Goal: Task Accomplishment & Management: Use online tool/utility

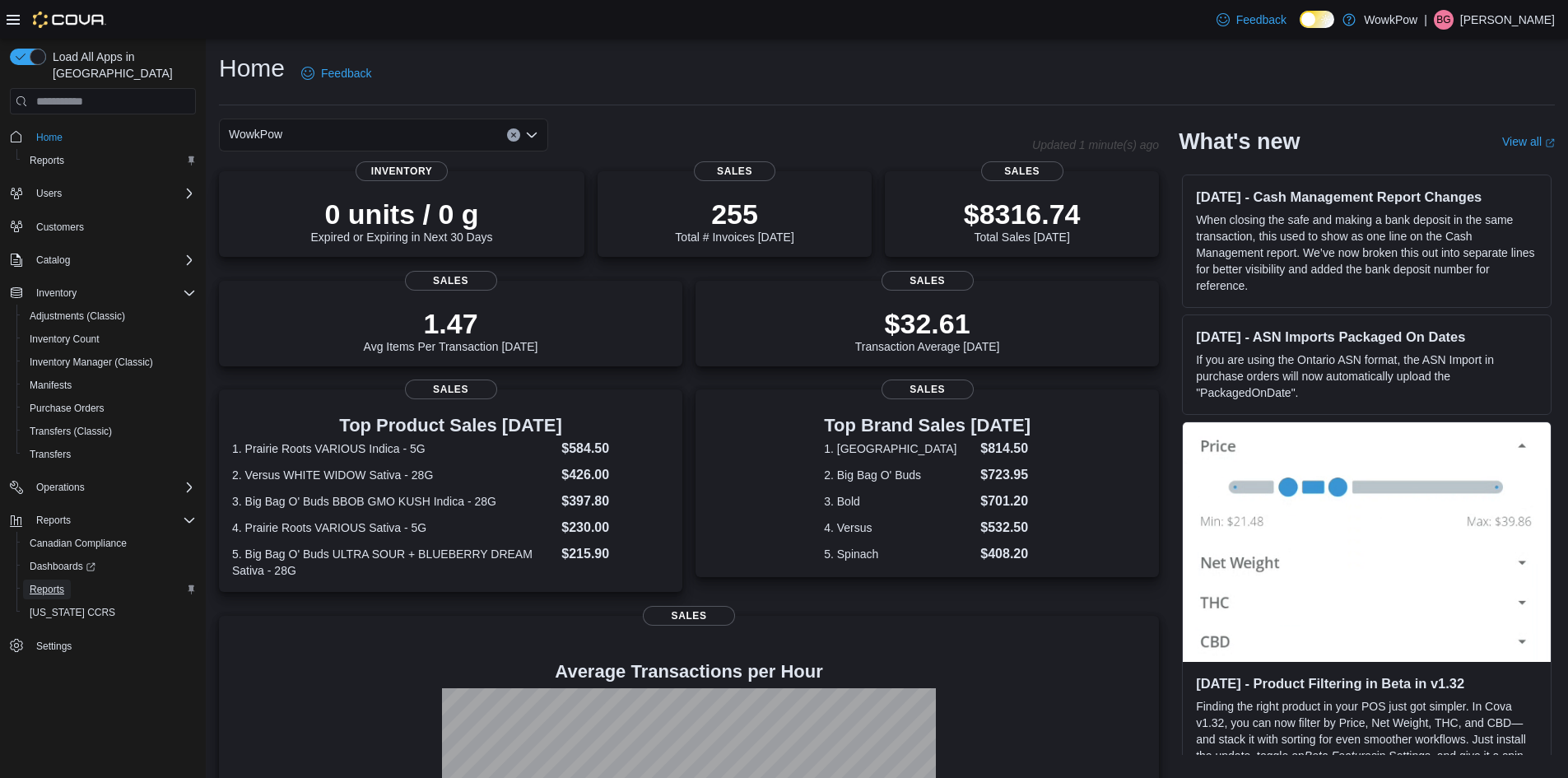
click at [40, 583] on span "Reports" at bounding box center [47, 589] width 34 height 13
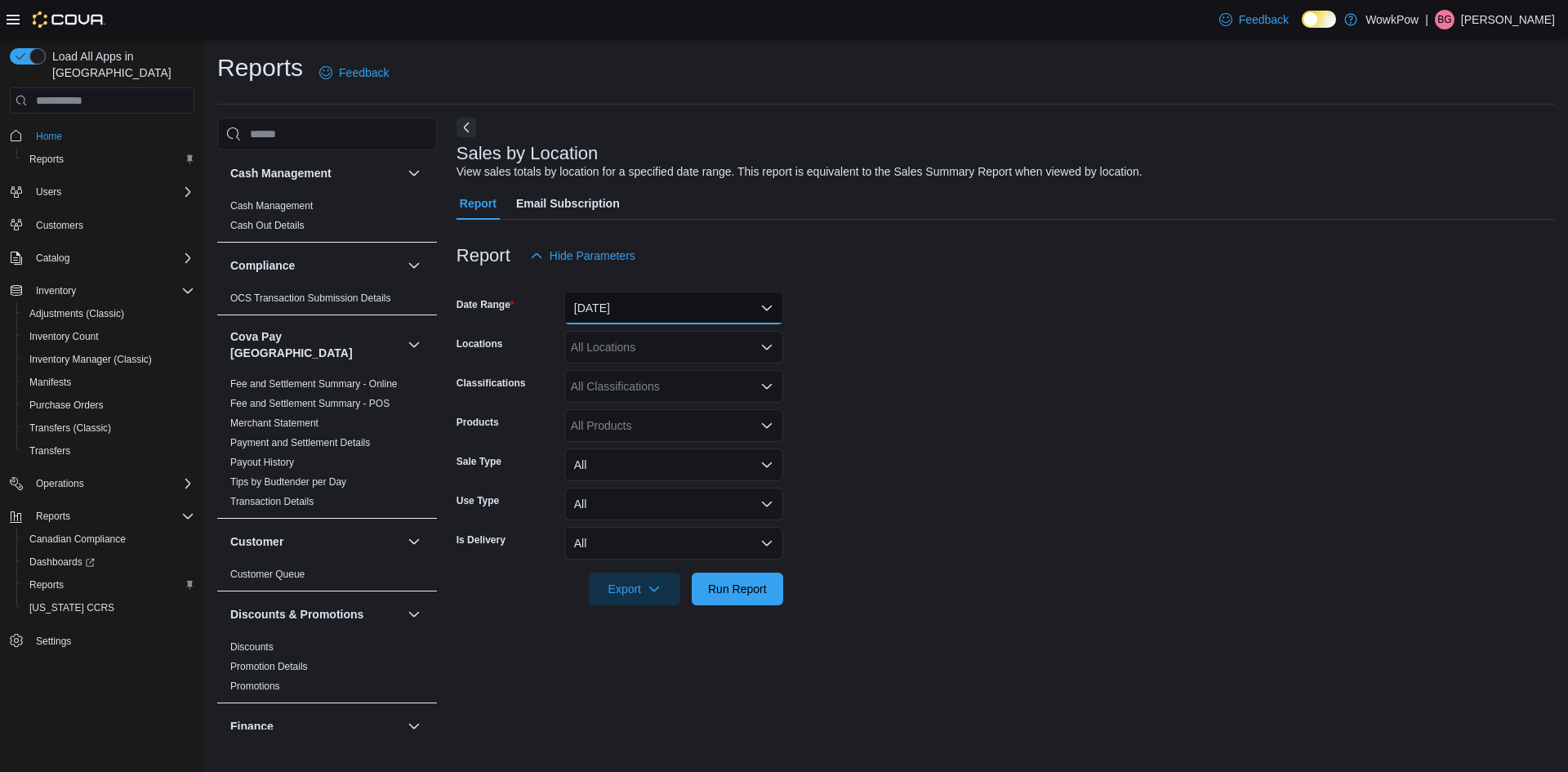
click at [622, 317] on button "Yesterday" at bounding box center [674, 308] width 219 height 33
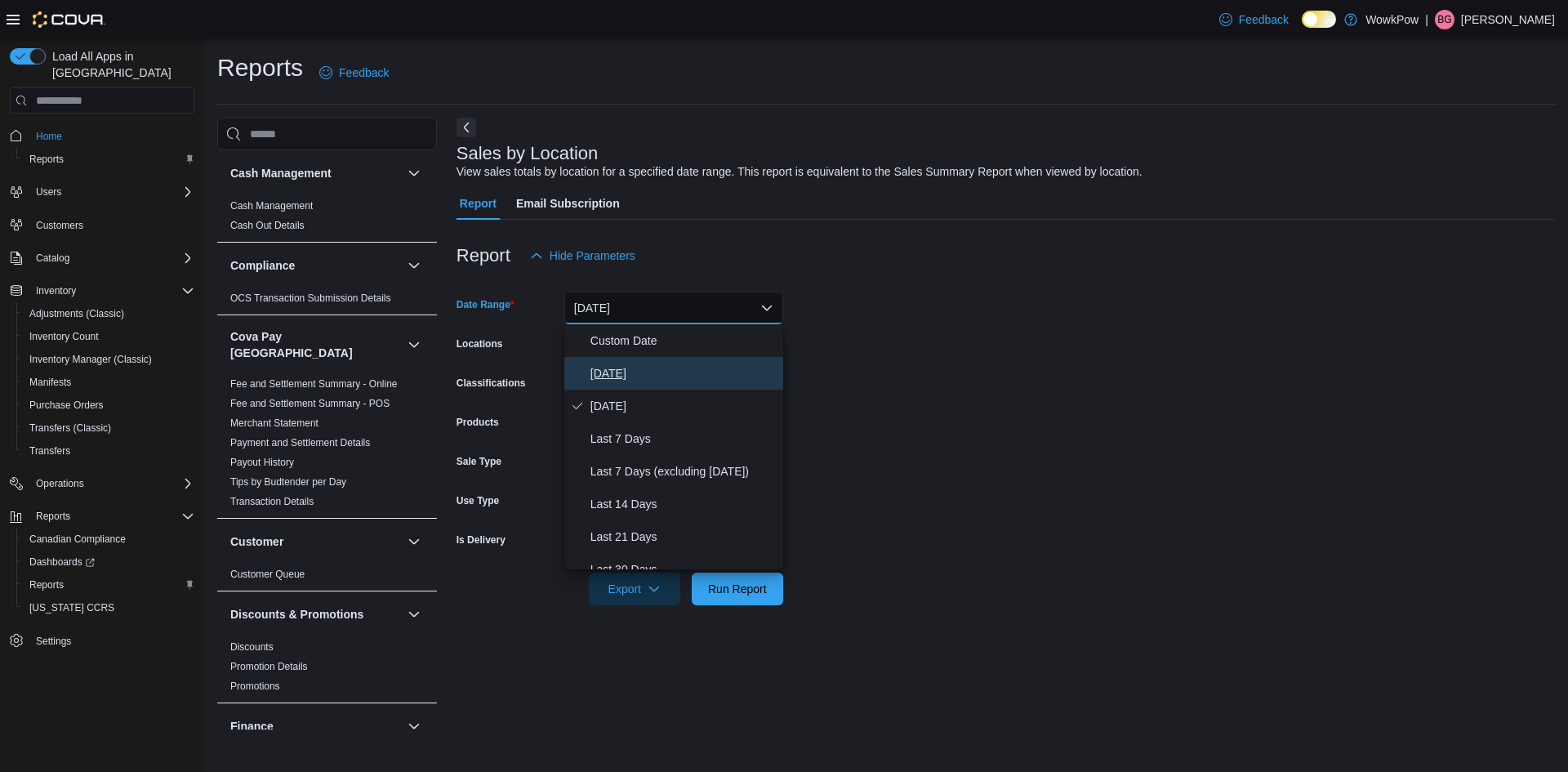
click at [611, 378] on span "Today" at bounding box center [684, 374] width 186 height 20
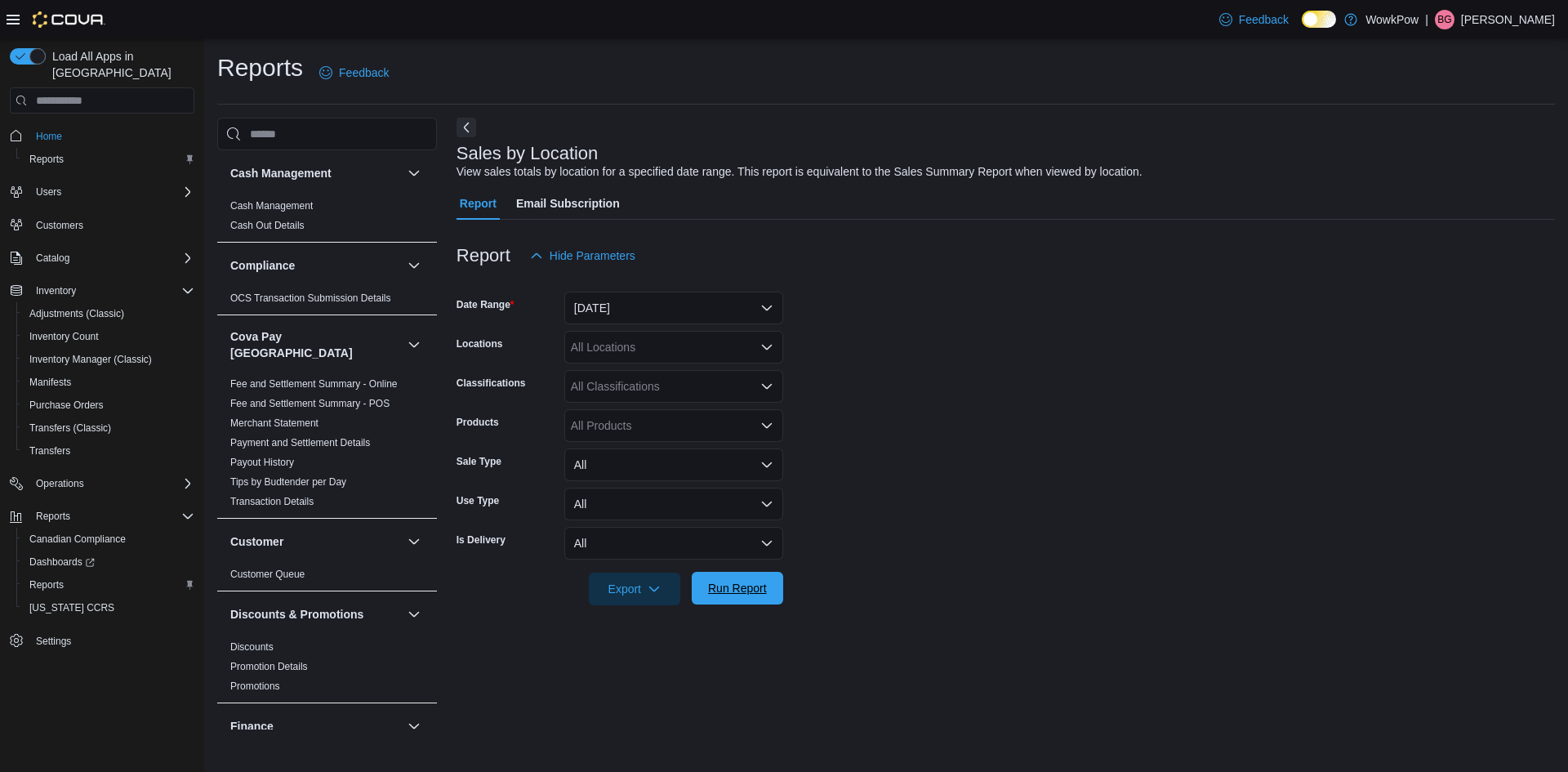
click at [733, 586] on span "Run Report" at bounding box center [737, 588] width 59 height 16
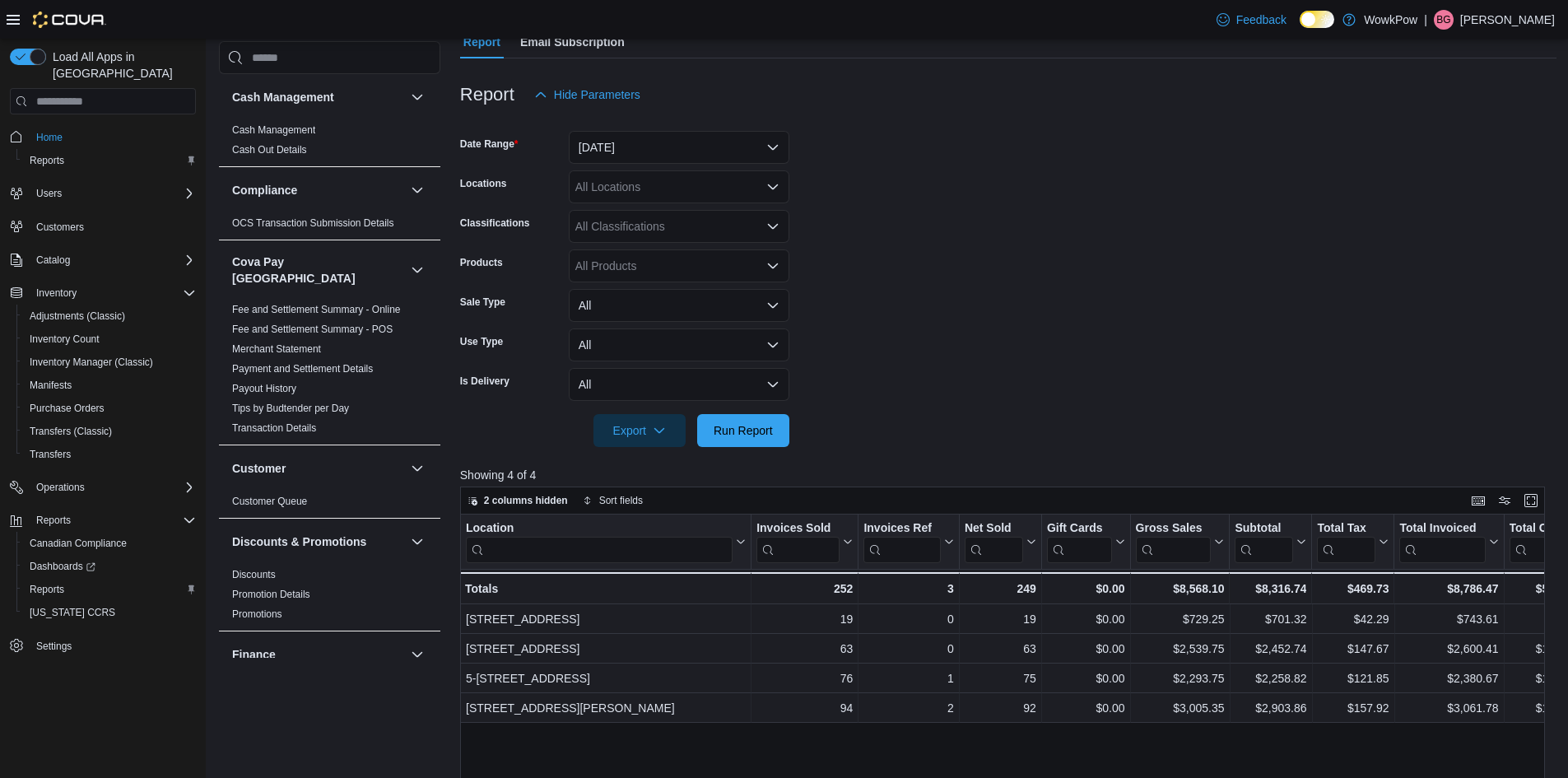
scroll to position [164, 0]
drag, startPoint x: 750, startPoint y: 427, endPoint x: 959, endPoint y: 353, distance: 221.7
click at [750, 425] on span "Run Report" at bounding box center [743, 429] width 59 height 16
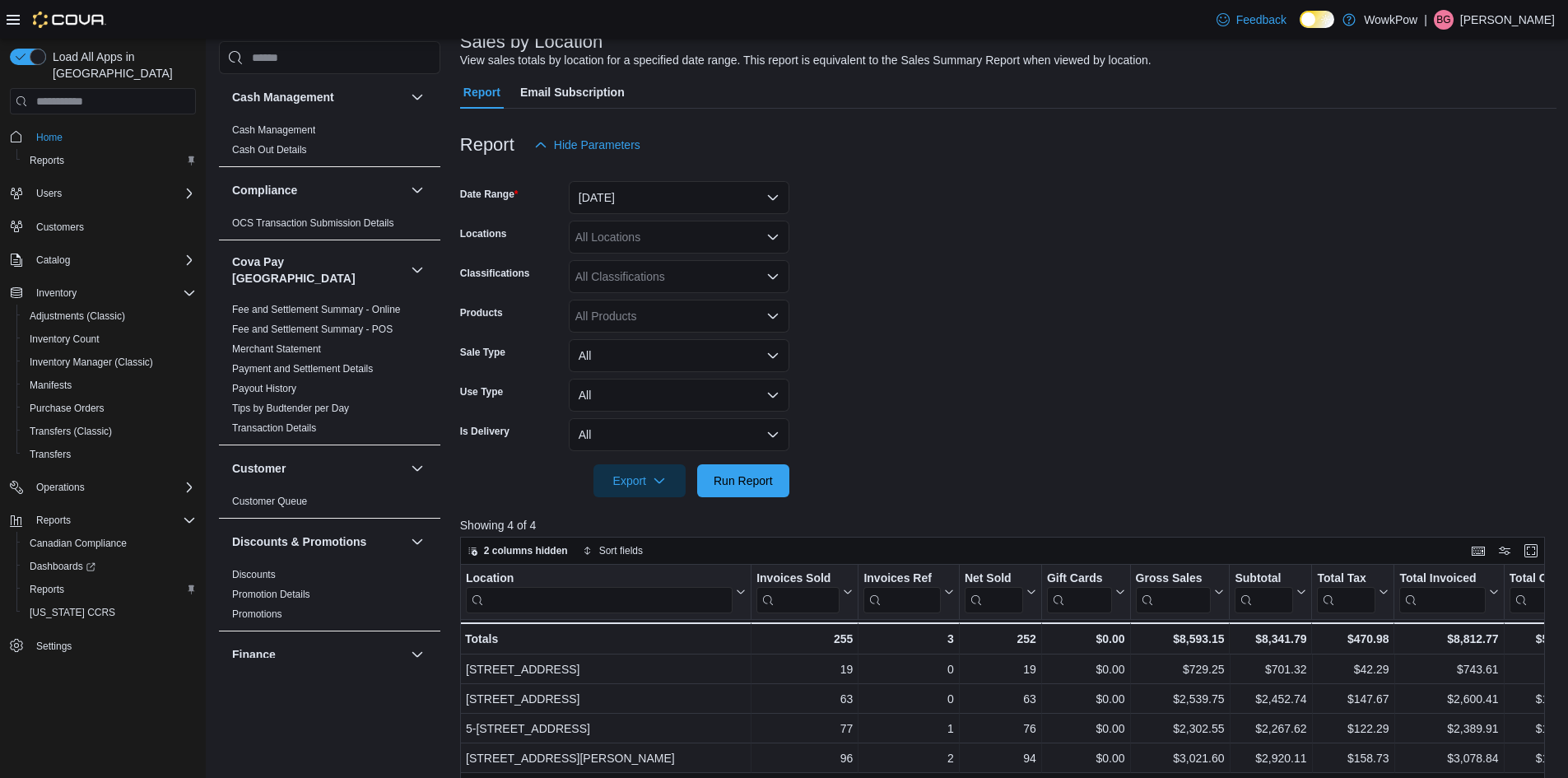
scroll to position [106, 0]
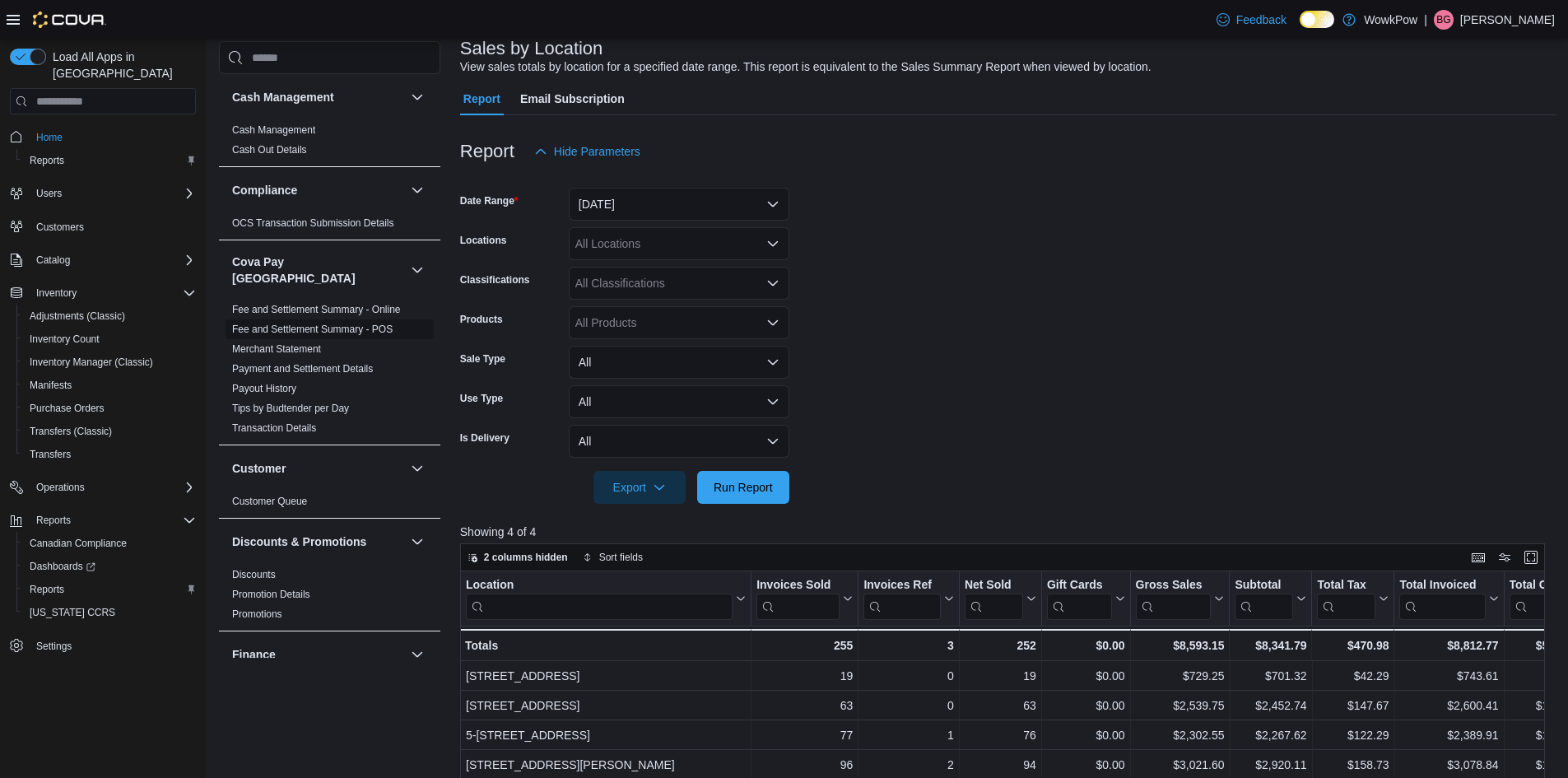
click at [339, 323] on link "Fee and Settlement Summary - POS" at bounding box center [312, 329] width 161 height 12
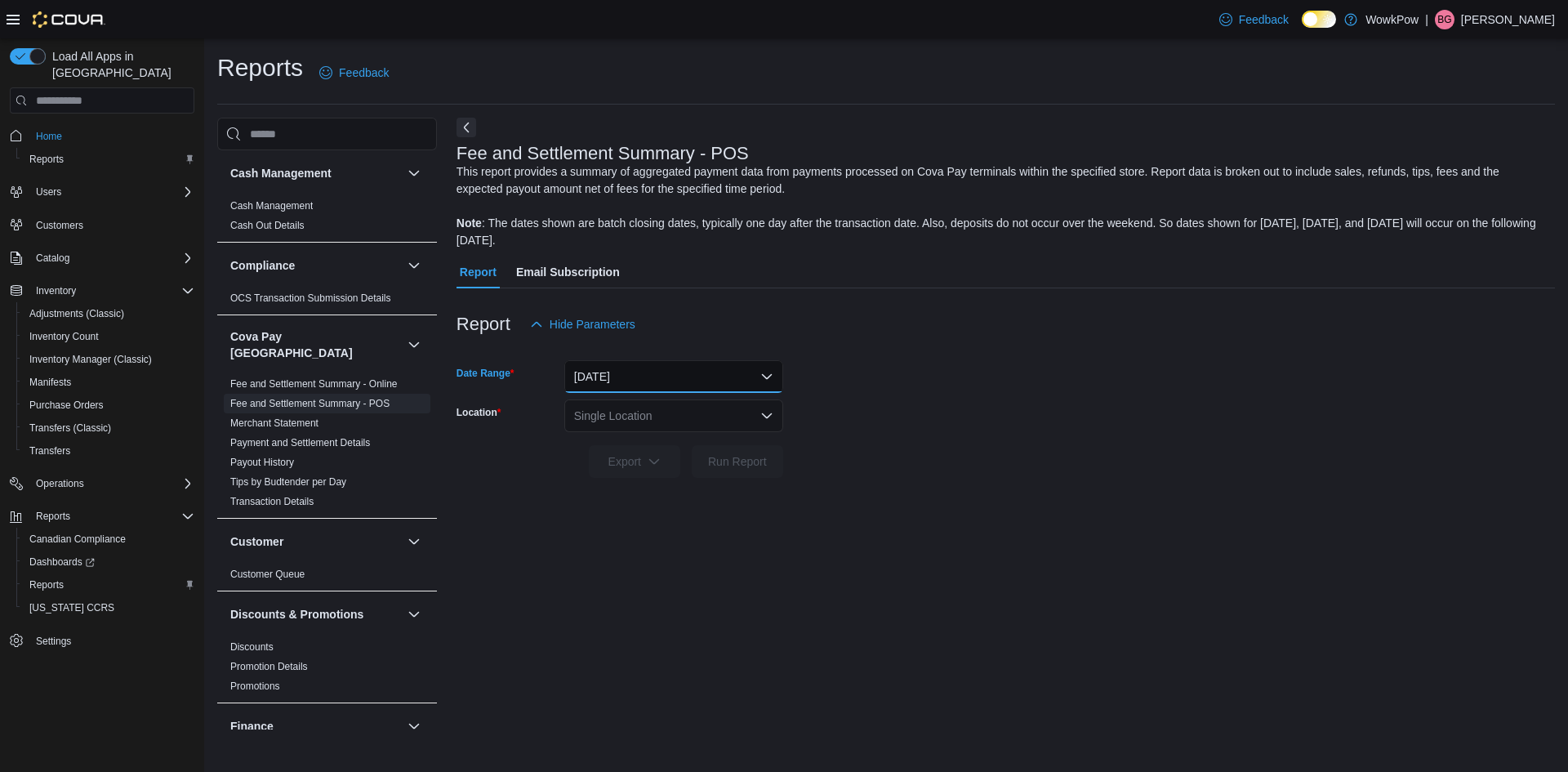
click at [688, 374] on button "Yesterday" at bounding box center [674, 376] width 219 height 33
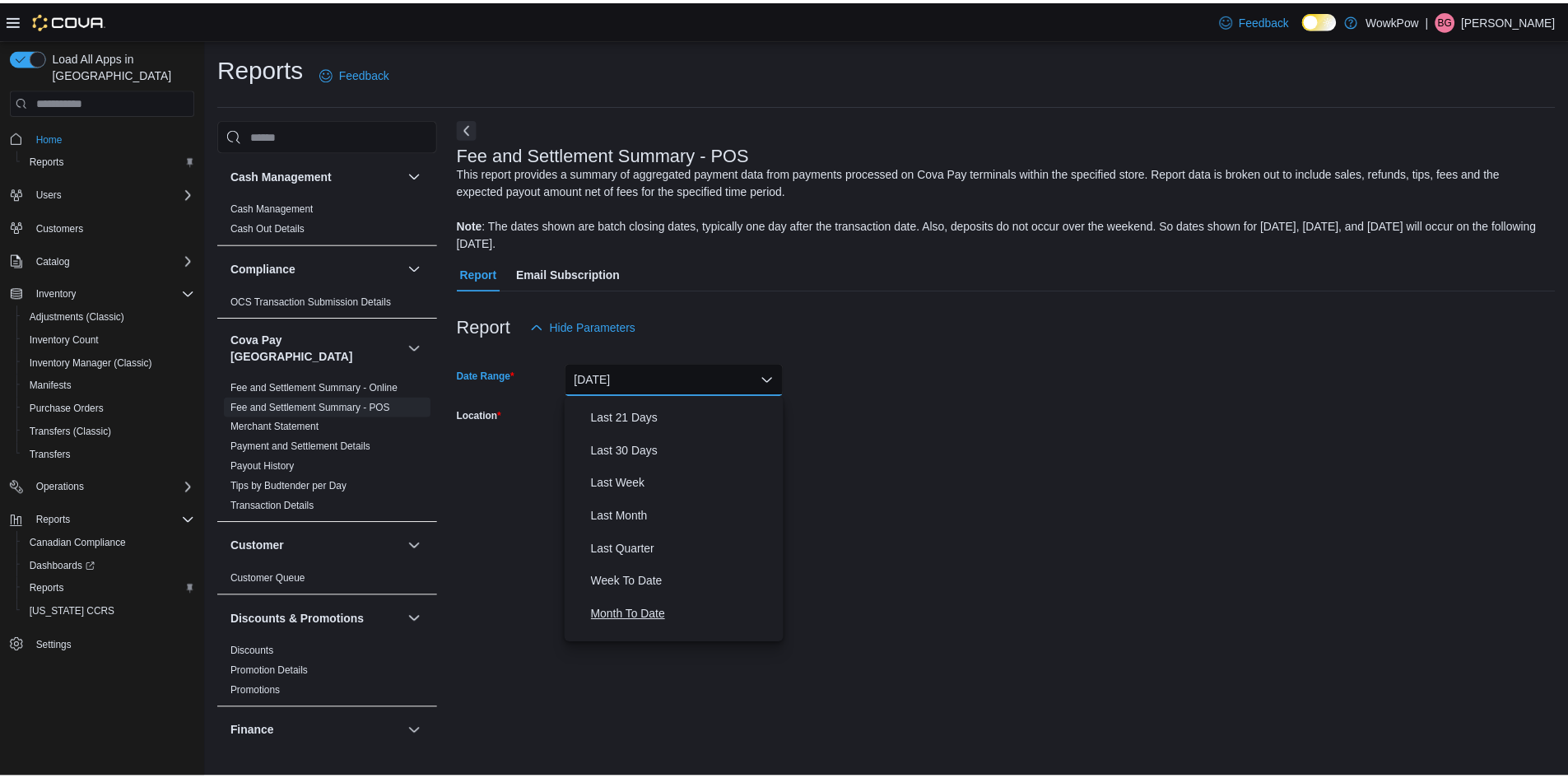
scroll to position [247, 0]
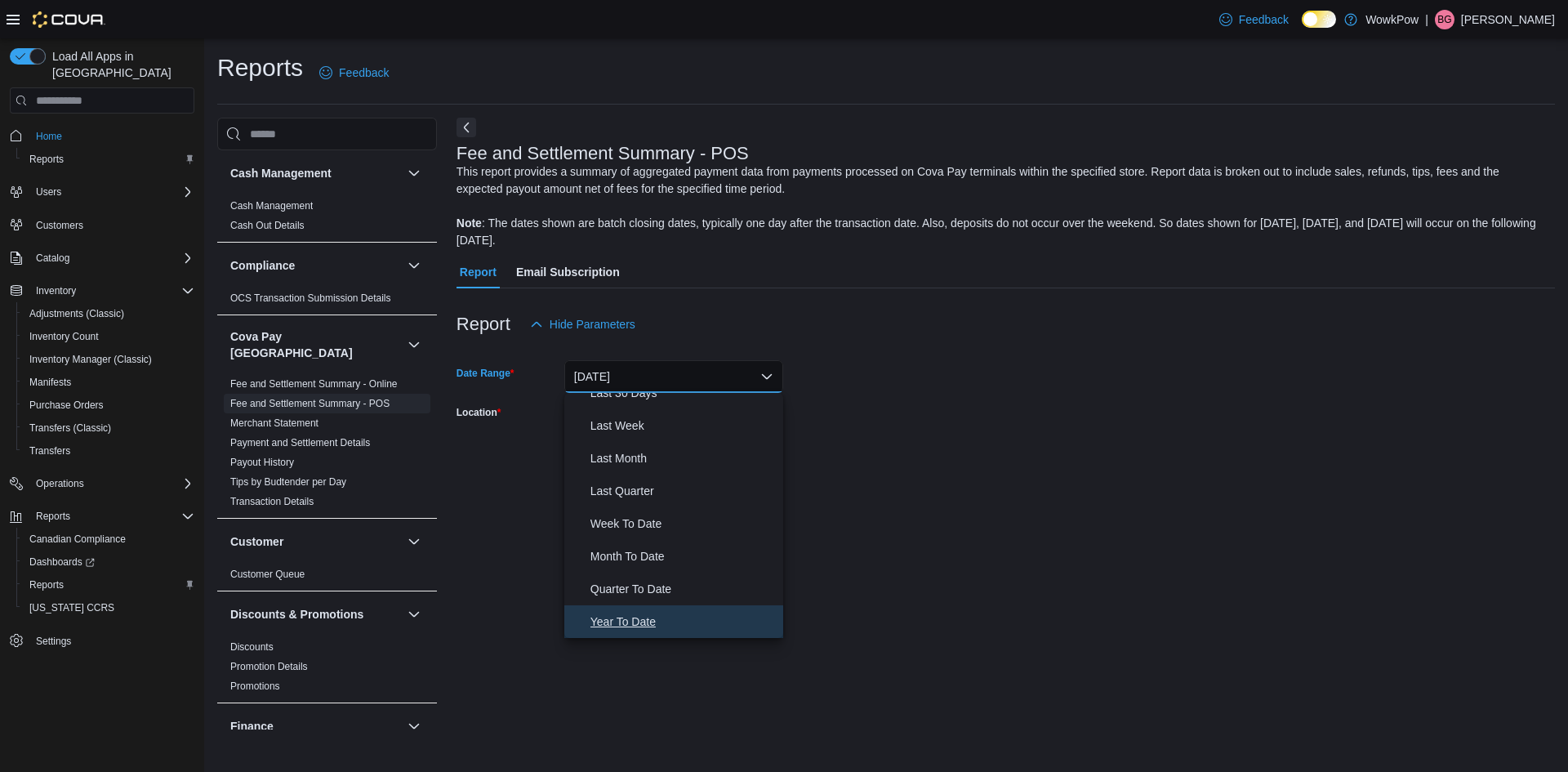
click at [617, 628] on span "Year To Date" at bounding box center [684, 621] width 186 height 20
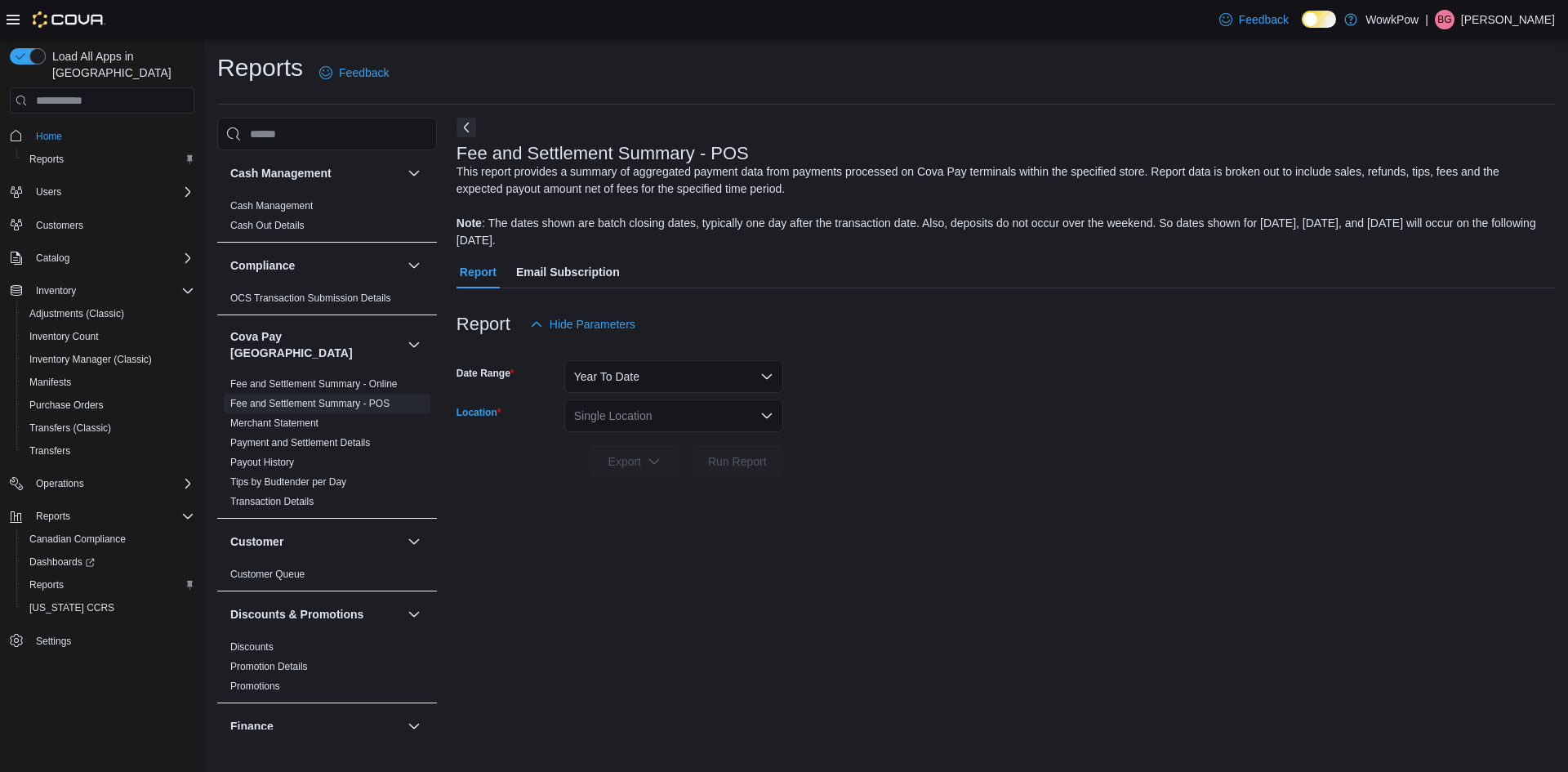
click at [669, 420] on div "Single Location" at bounding box center [674, 415] width 219 height 33
click at [659, 469] on span "17-1700 Corydon Avenue R3N 0K1" at bounding box center [676, 467] width 112 height 16
click at [768, 424] on div "17-1700 Corydon Avenue R3N 0K1 Combo box. Selected. 17-1700 Corydon Avenue R3N …" at bounding box center [674, 415] width 219 height 33
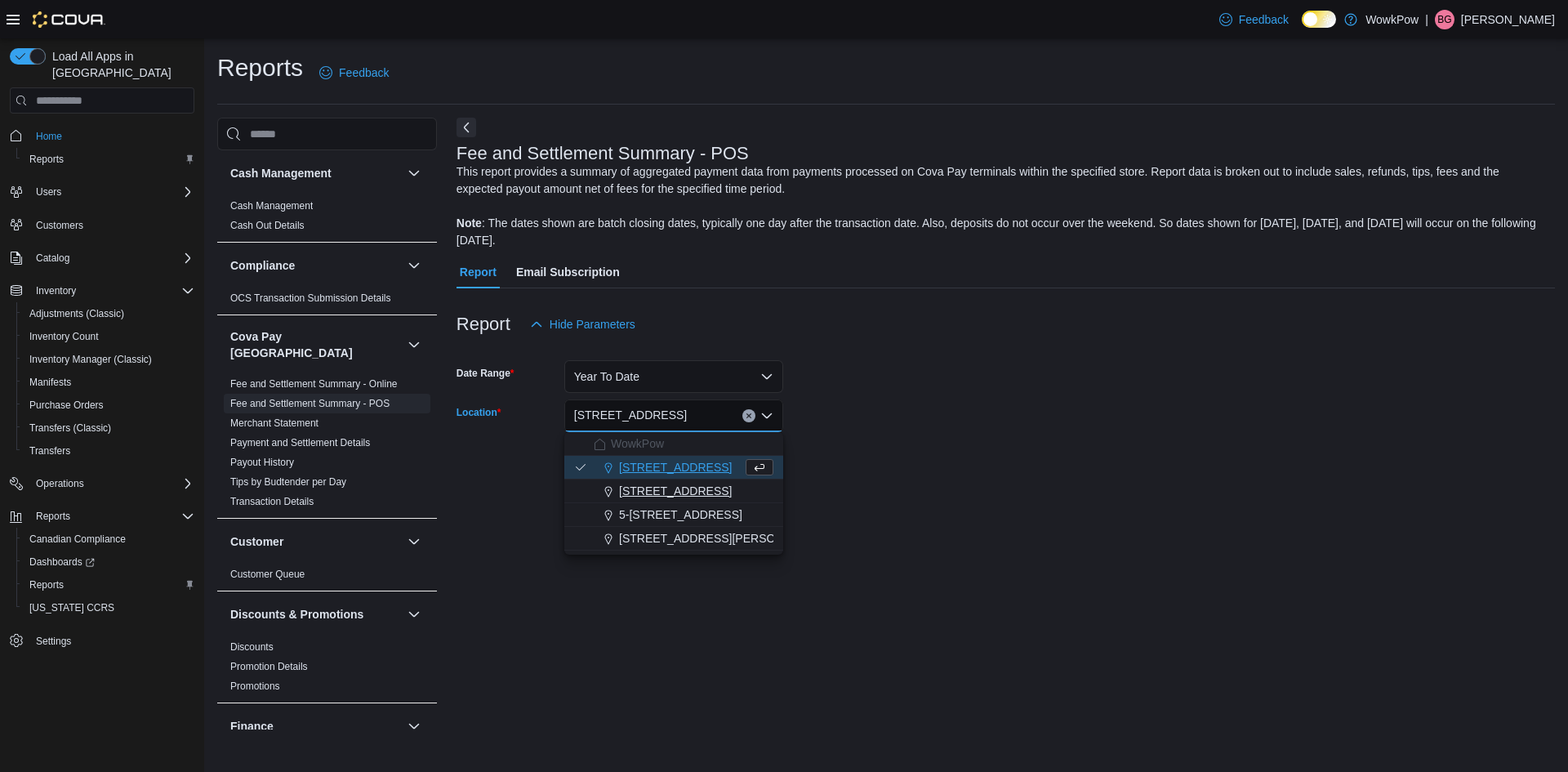
click at [702, 496] on span "4-185 Stadacona Street Winnipeg, MB, R2L 1R2" at bounding box center [676, 491] width 112 height 16
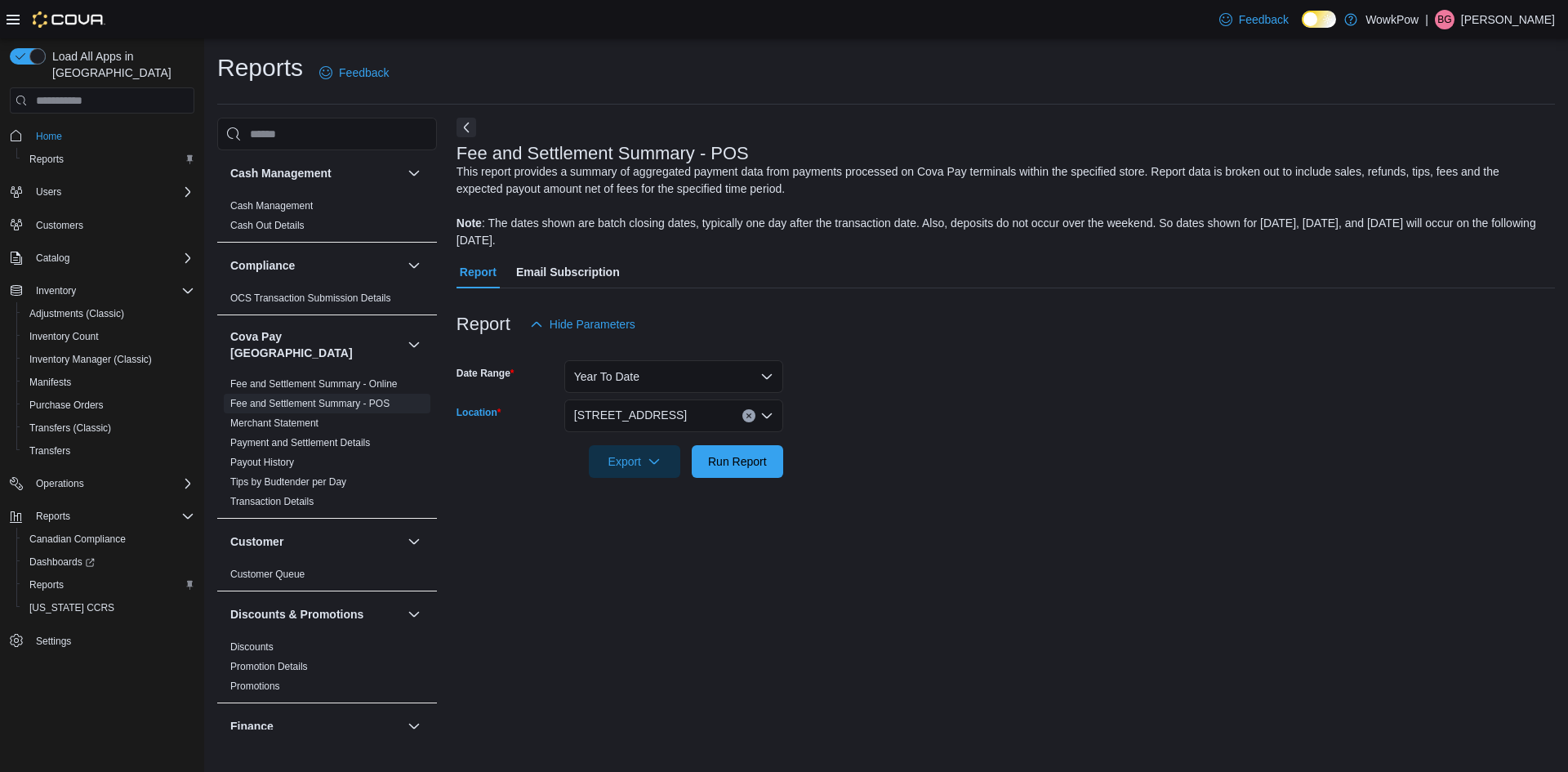
click at [774, 425] on div "4-185 Stadacona Street Winnipeg, MB, R2L 1R2" at bounding box center [674, 415] width 219 height 33
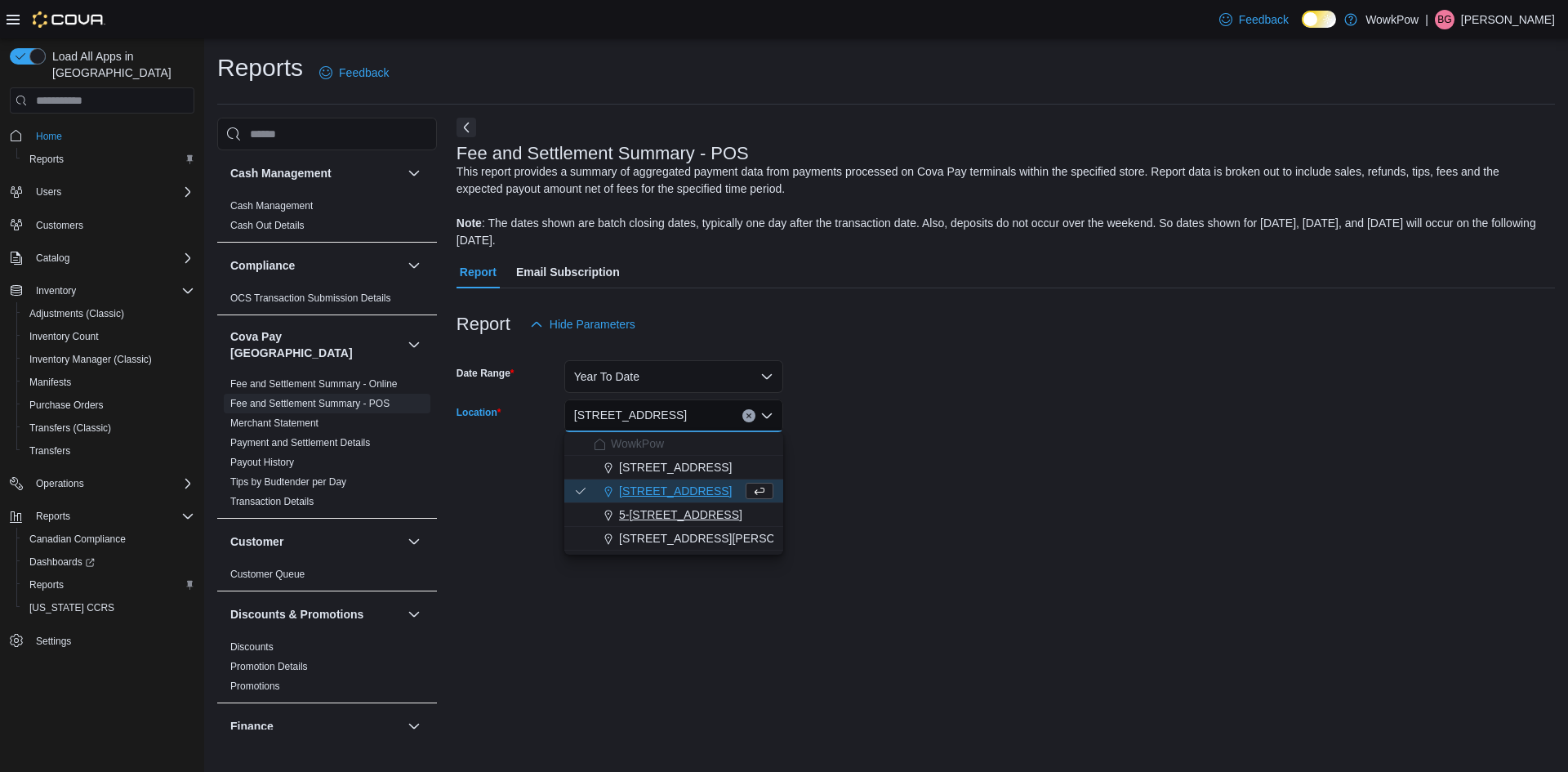
click at [710, 513] on span "5-1485 Inkster Blvd Winnipeg, MB R2X 1R2" at bounding box center [681, 514] width 123 height 16
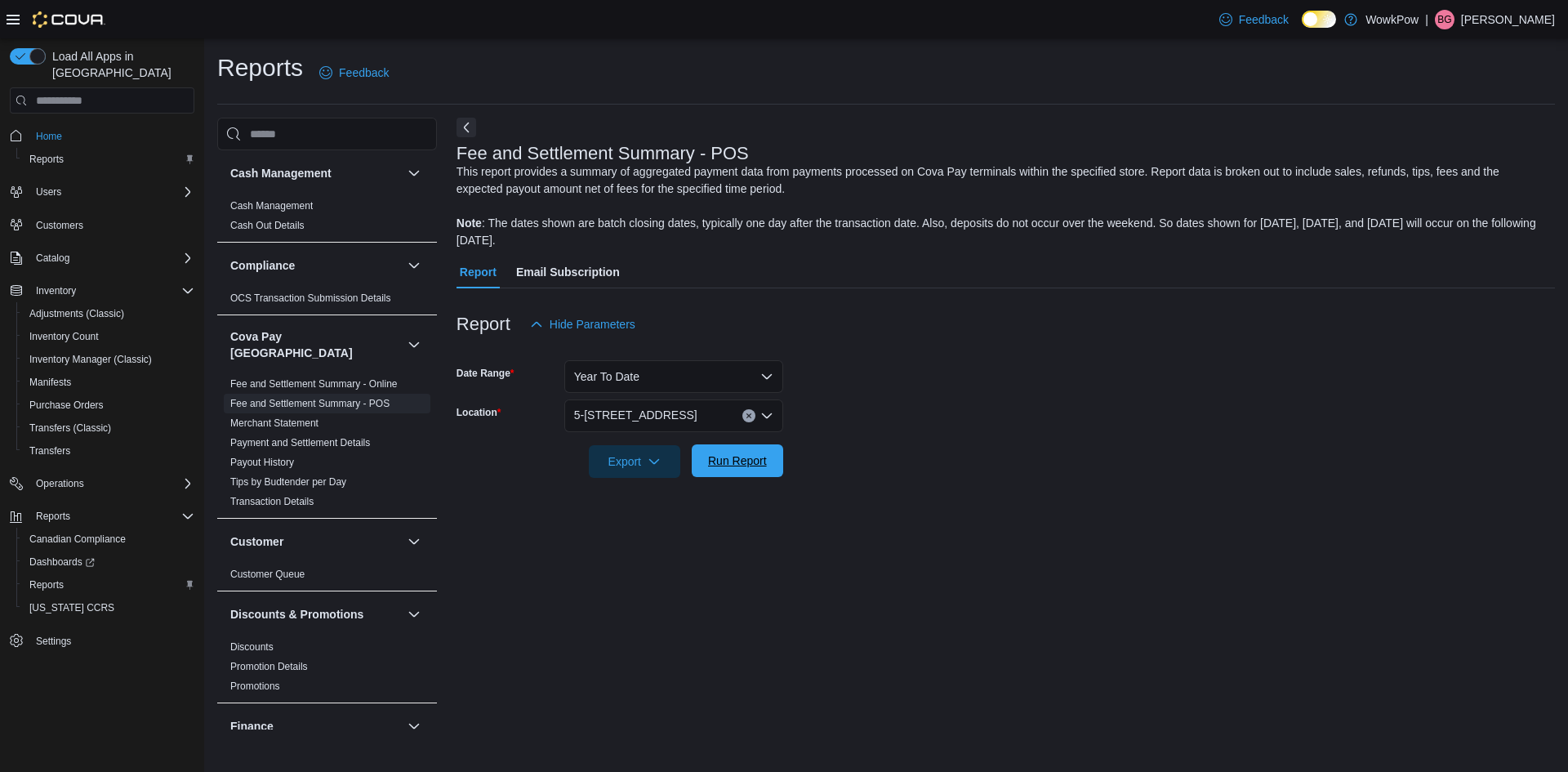
click at [746, 471] on span "Run Report" at bounding box center [737, 461] width 72 height 33
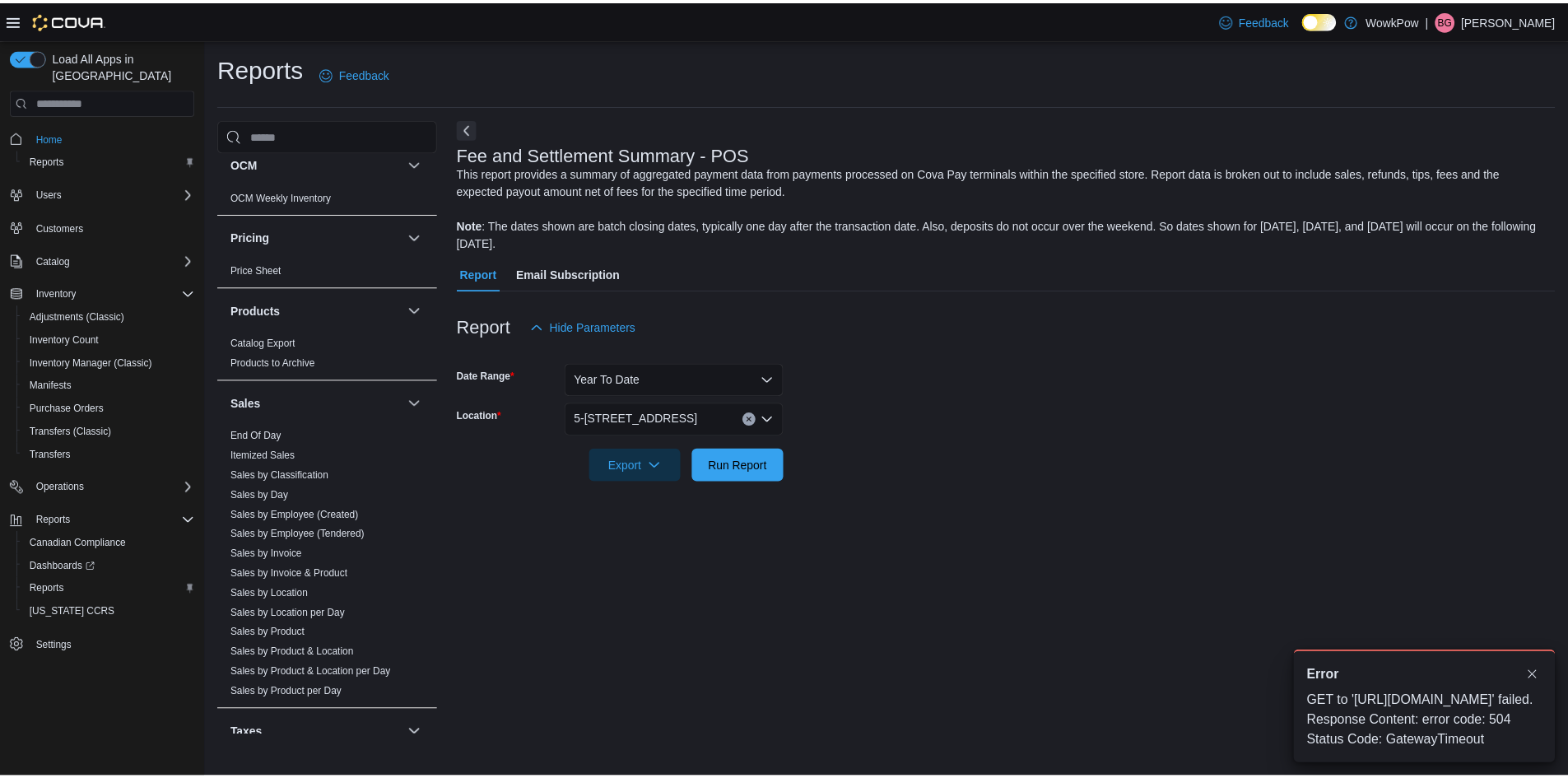
scroll to position [1117, 0]
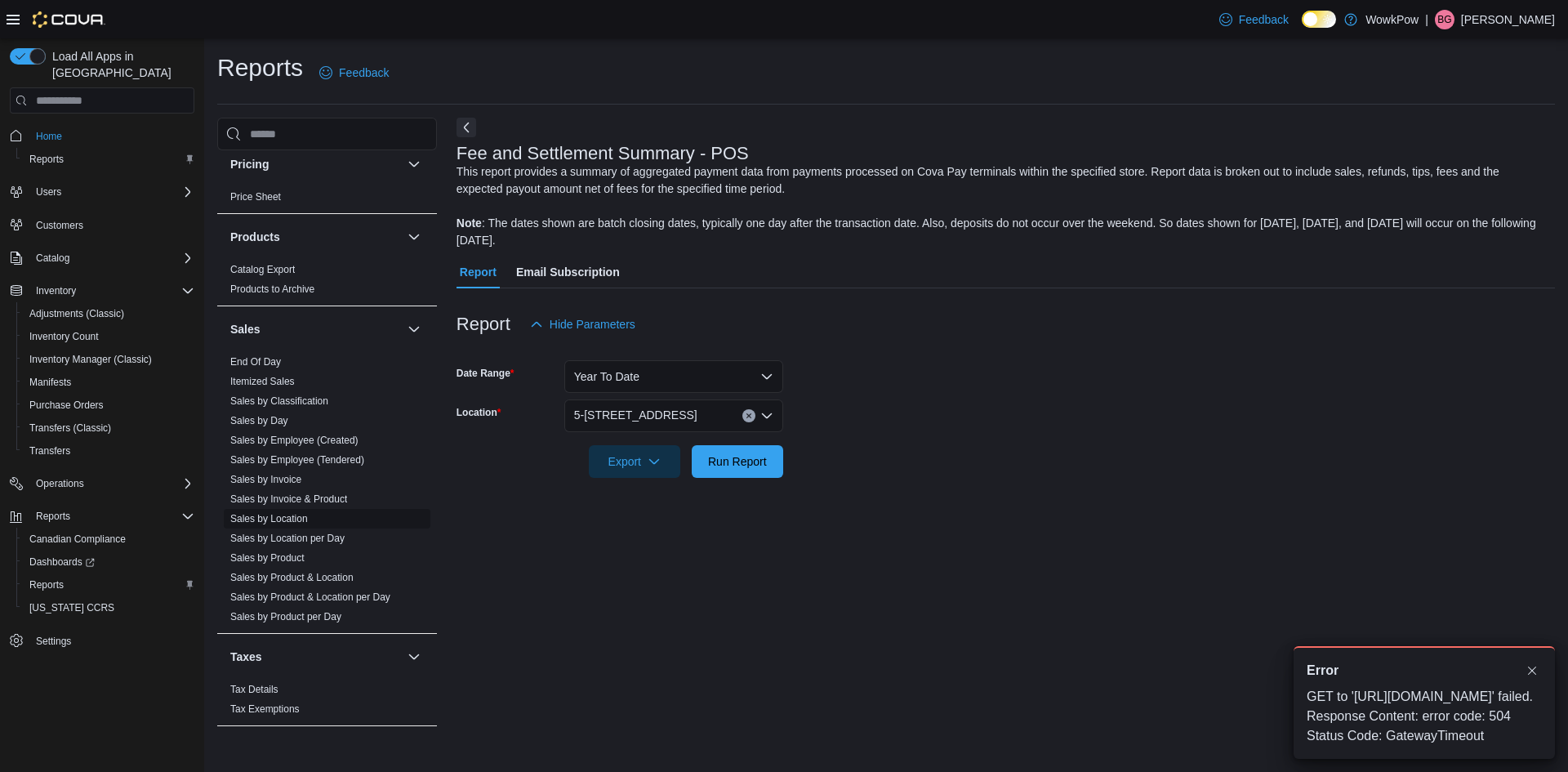
click at [301, 513] on span "Sales by Location" at bounding box center [268, 519] width 78 height 13
click at [296, 513] on link "Sales by Location" at bounding box center [268, 518] width 78 height 12
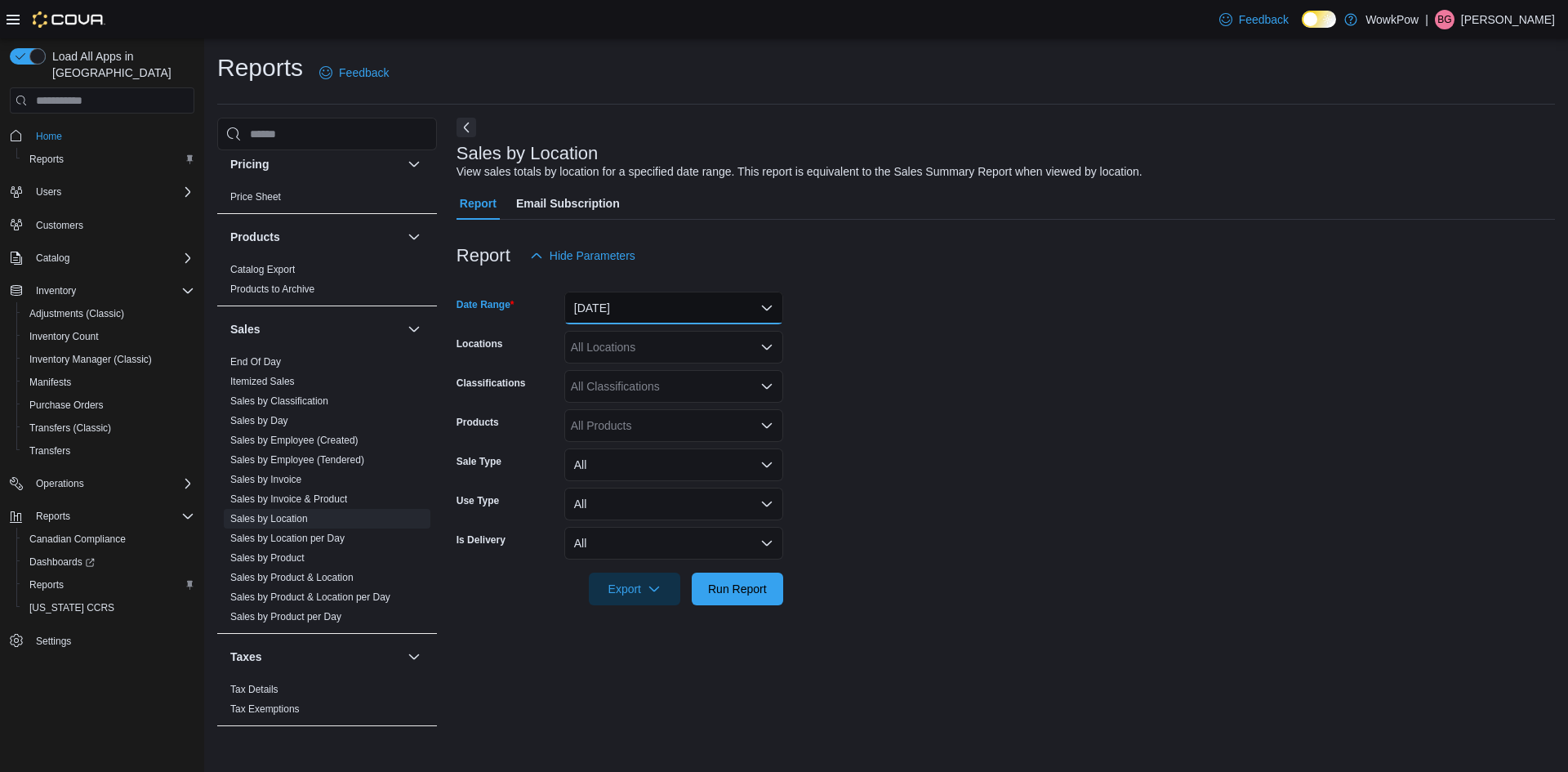
click at [618, 314] on button "Yesterday" at bounding box center [674, 308] width 219 height 33
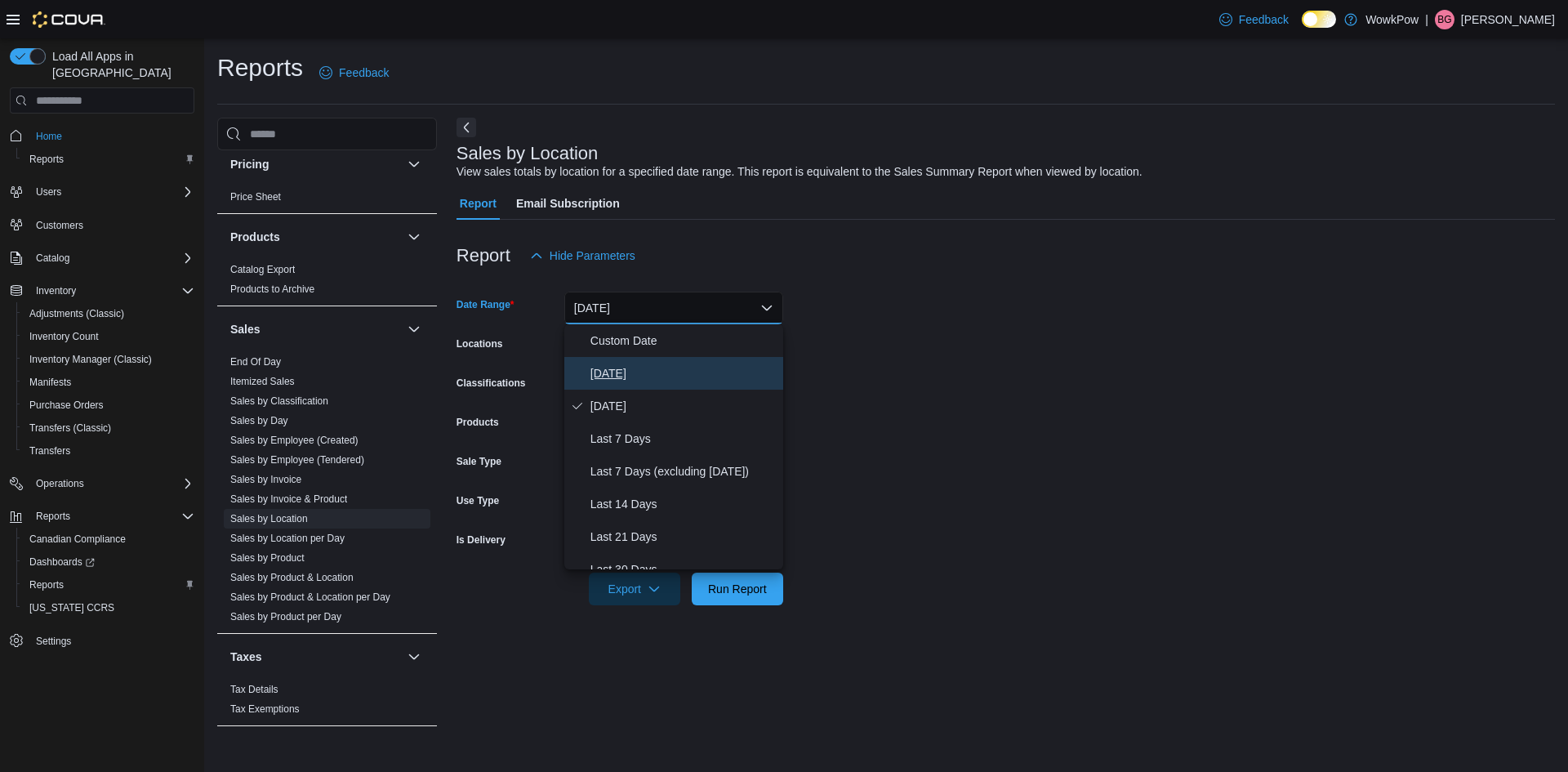
click at [595, 365] on span "Today" at bounding box center [684, 374] width 186 height 20
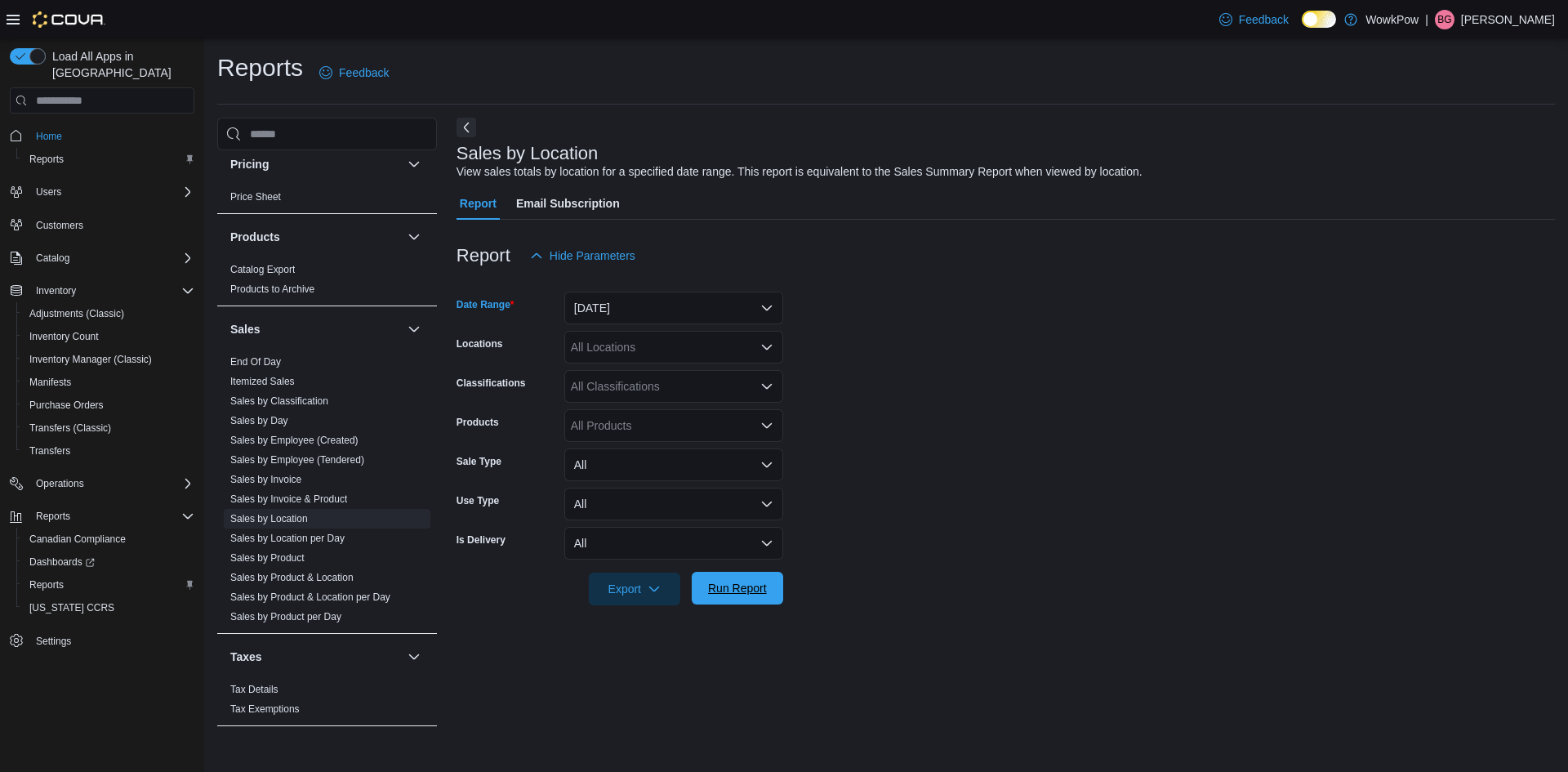
click at [745, 593] on span "Run Report" at bounding box center [737, 588] width 59 height 16
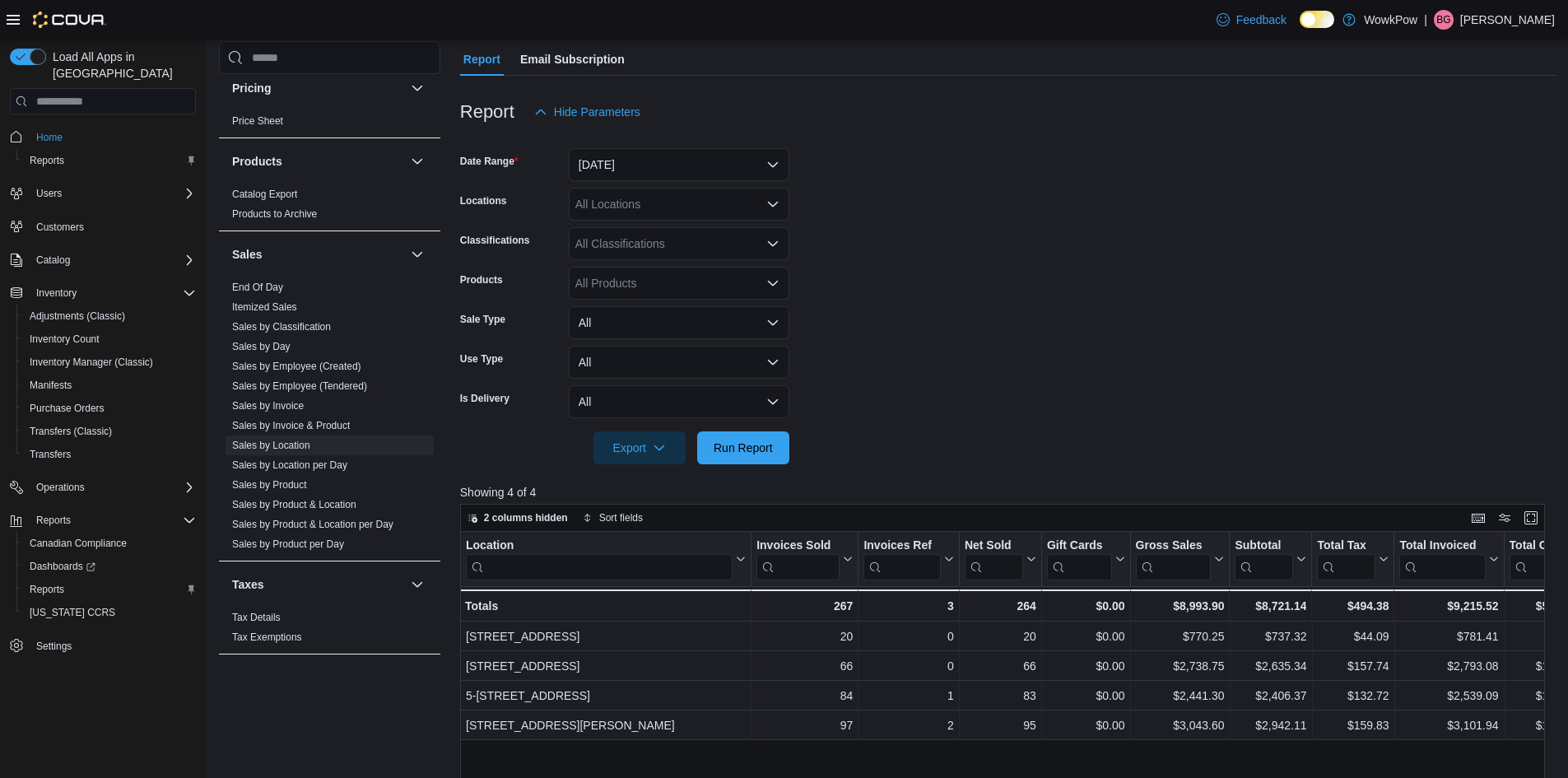
scroll to position [164, 0]
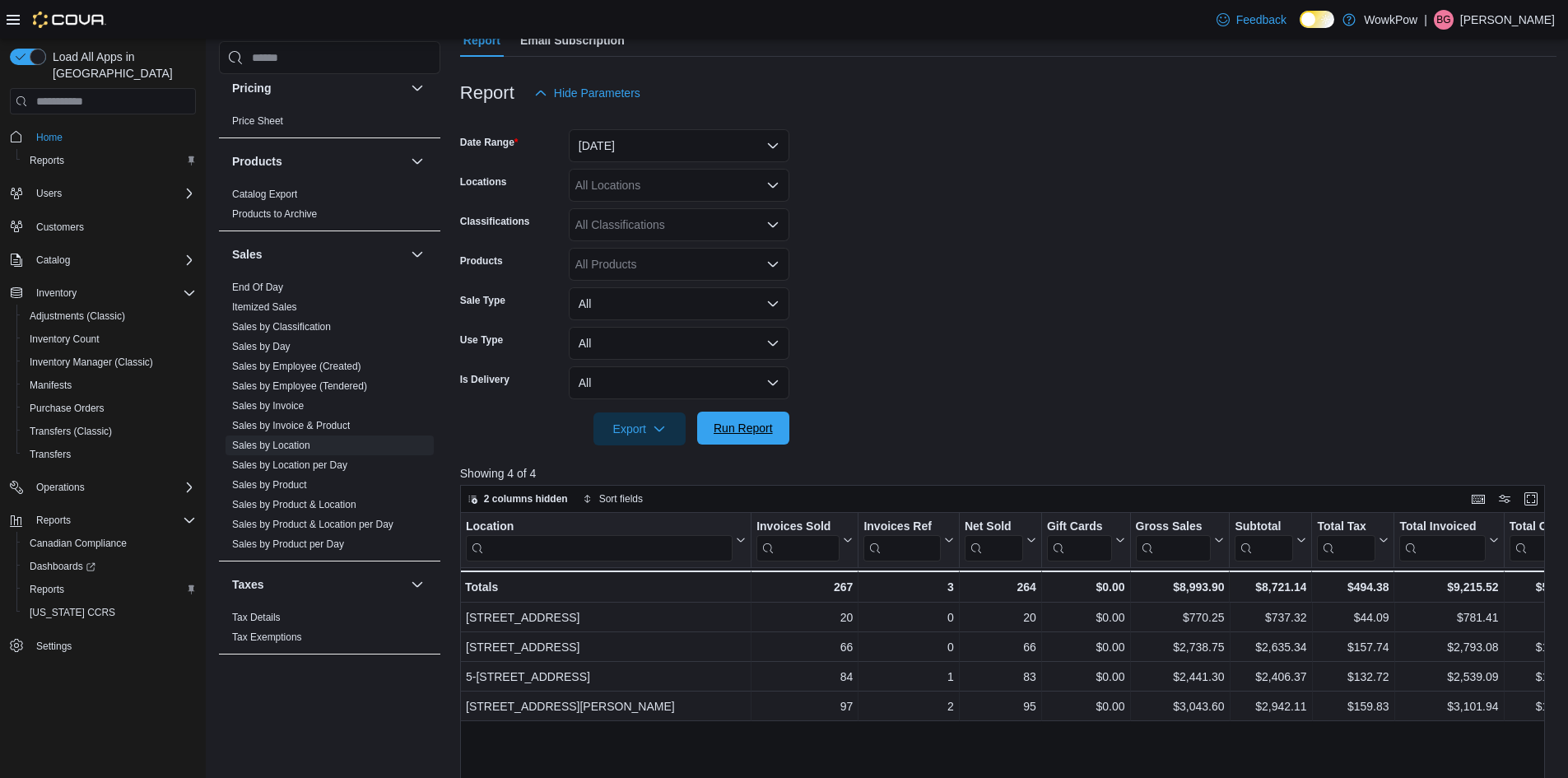
click at [759, 430] on span "Run Report" at bounding box center [743, 428] width 59 height 16
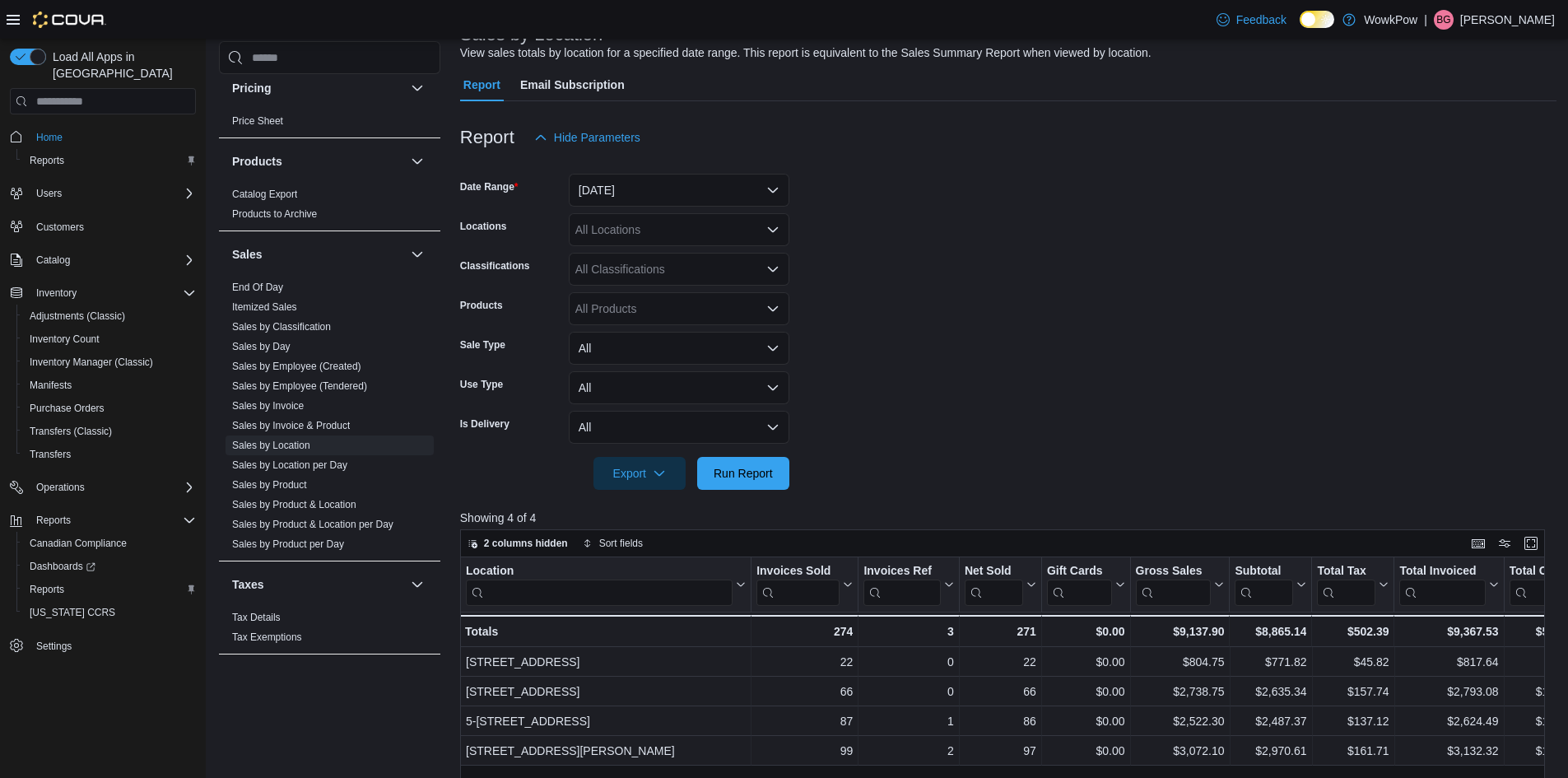
scroll to position [112, 0]
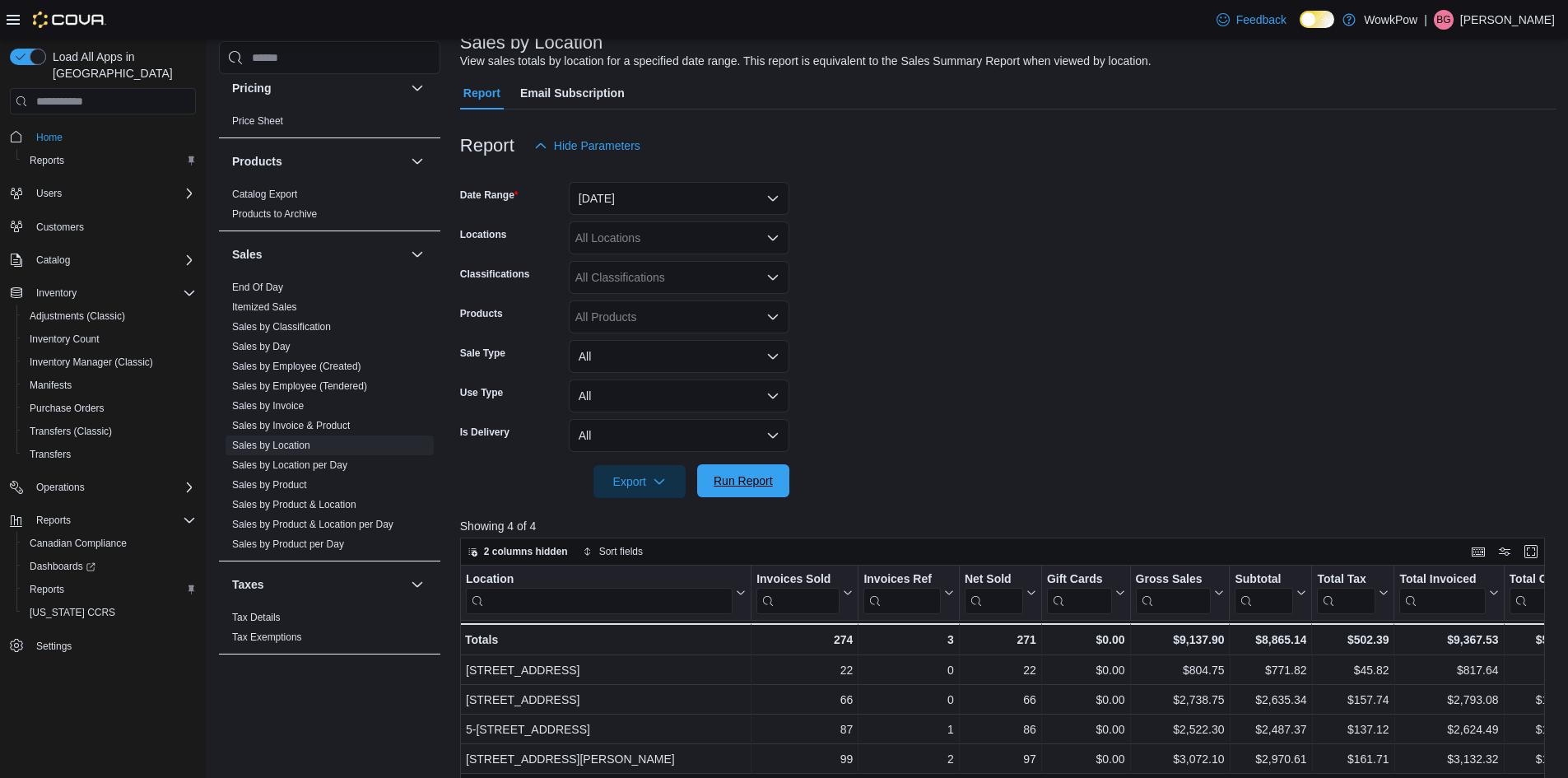
click at [767, 484] on span "Run Report" at bounding box center [743, 481] width 59 height 16
